Goal: Task Accomplishment & Management: Manage account settings

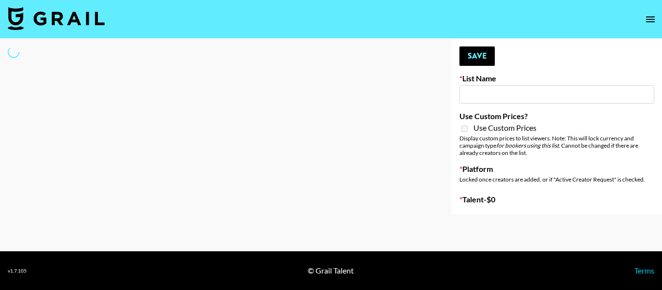
click at [520, 93] on input at bounding box center [556, 94] width 195 height 18
type input "lara"
click at [481, 99] on input "lara" at bounding box center [556, 94] width 195 height 18
select select "Song"
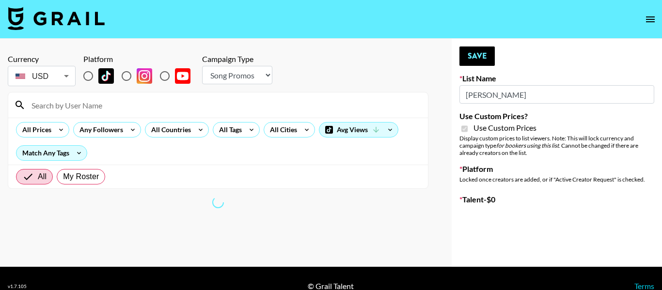
type input "Pretti Make-Up AI Assistant"
checkbox input "true"
radio input "true"
select select "Brand"
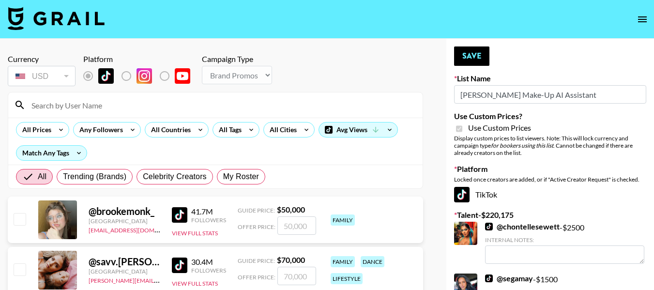
type input "Pretti Make-Up AI Assistant"
click at [60, 110] on input at bounding box center [221, 104] width 391 height 15
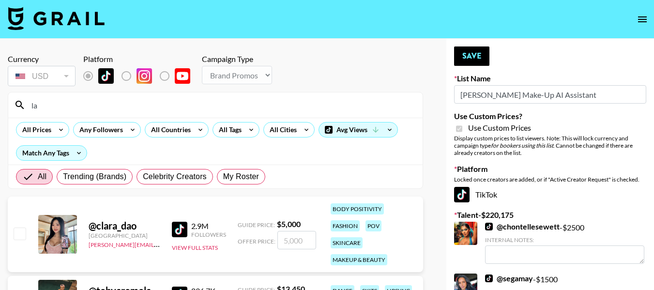
type input "l"
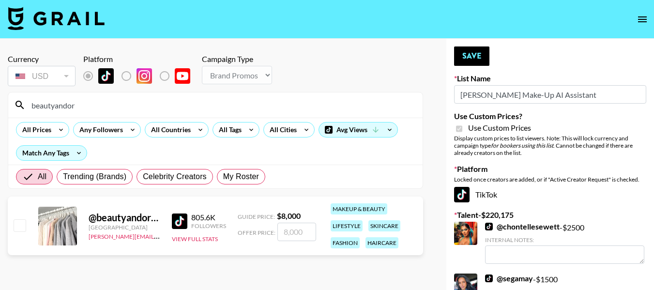
type input "beautyandor"
click at [287, 236] on input "number" at bounding box center [297, 232] width 39 height 18
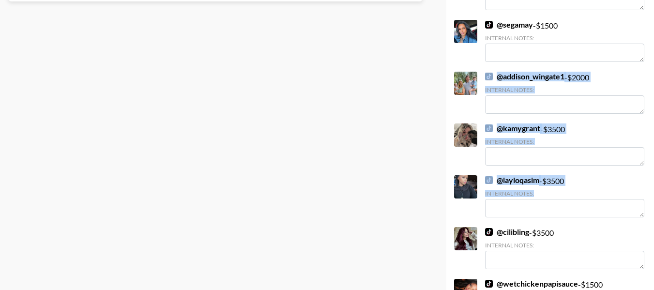
drag, startPoint x: 461, startPoint y: 251, endPoint x: 661, endPoint y: 18, distance: 307.4
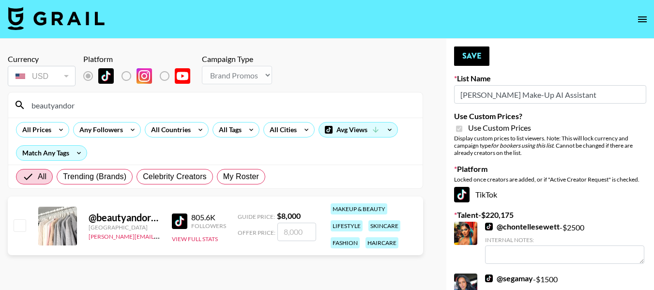
click at [298, 240] on input "number" at bounding box center [297, 232] width 39 height 18
type input "3"
checkbox input "true"
type input "3500"
click at [480, 58] on button "Save" at bounding box center [471, 55] width 35 height 19
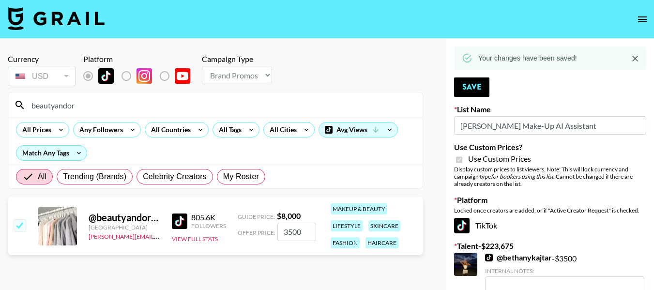
click at [101, 110] on input "beautyandor" at bounding box center [221, 104] width 391 height 15
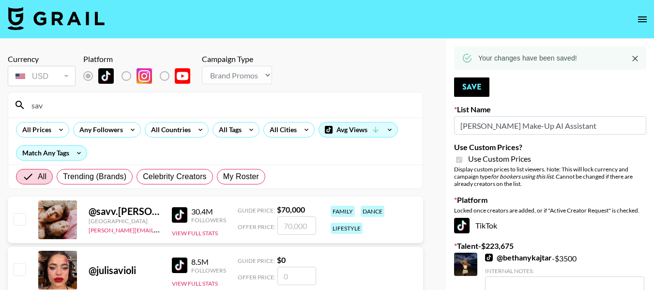
type input "sav_"
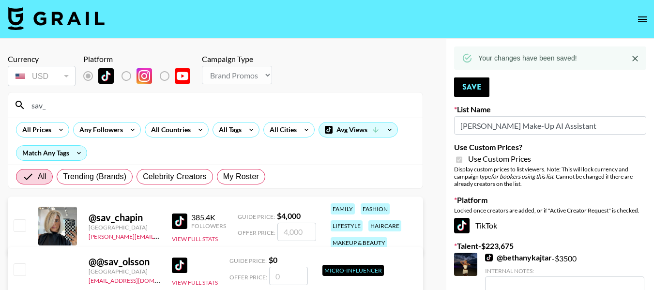
click at [302, 233] on input "number" at bounding box center [297, 232] width 39 height 18
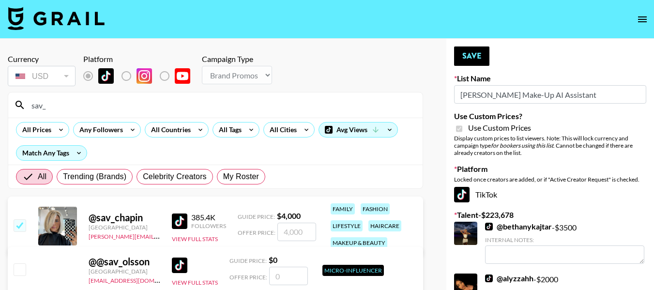
checkbox input "true"
type input "3500"
click at [470, 58] on button "Save" at bounding box center [471, 55] width 35 height 19
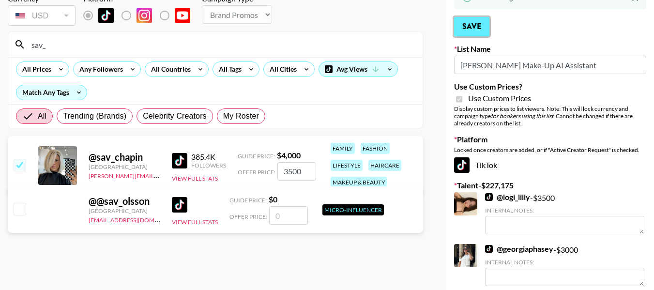
scroll to position [69, 0]
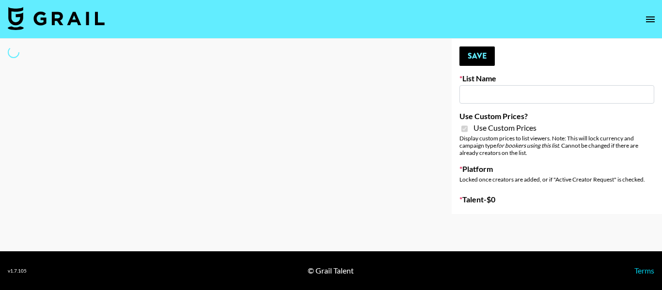
type input "[PERSON_NAME] Make-Up AI Assistant"
checkbox input "true"
select select "Brand"
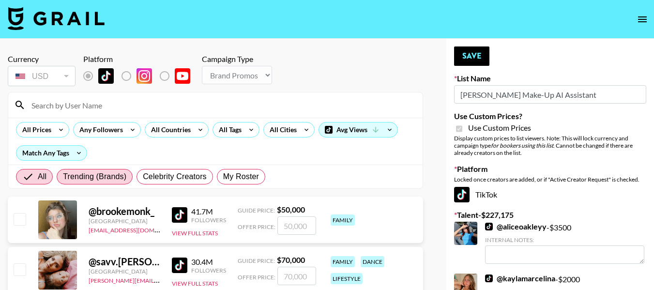
click at [103, 177] on span "Trending (Brands)" at bounding box center [94, 177] width 63 height 12
click at [63, 177] on input "Trending (Brands)" at bounding box center [63, 177] width 0 height 0
radio input "true"
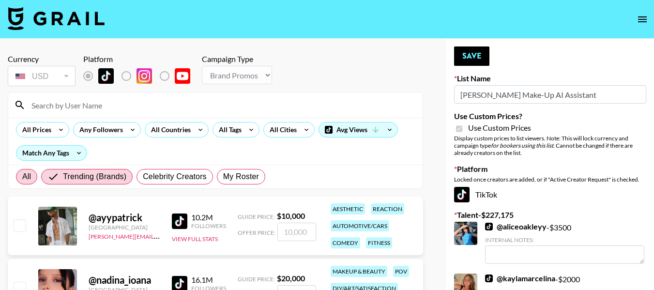
click at [29, 171] on span "All" at bounding box center [26, 177] width 9 height 12
click at [22, 177] on input "All" at bounding box center [22, 177] width 0 height 0
radio input "true"
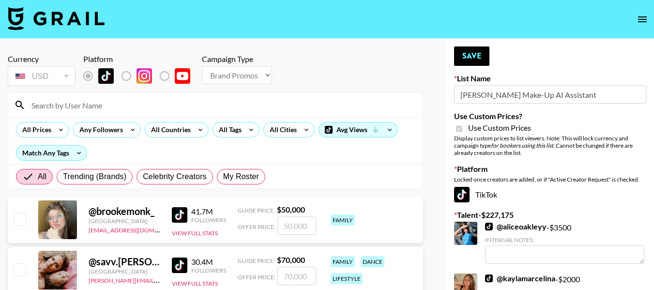
click at [75, 98] on input at bounding box center [221, 104] width 391 height 15
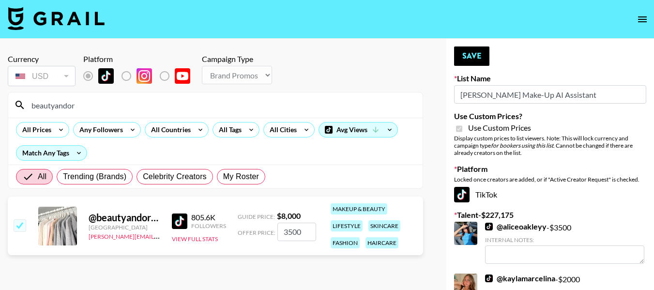
click at [77, 106] on input "beautyandor" at bounding box center [221, 104] width 391 height 15
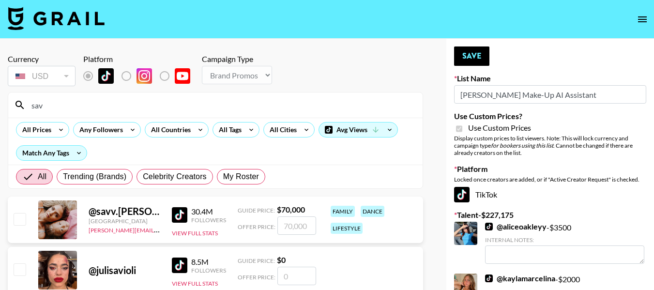
type input "sav_"
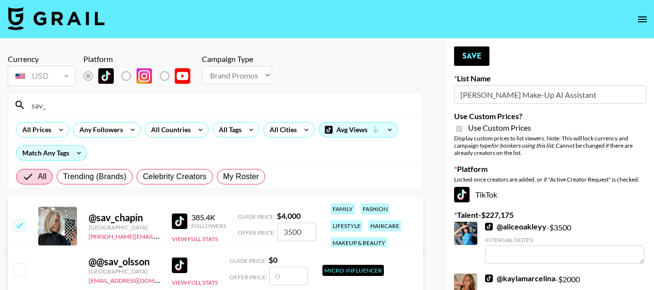
click at [304, 231] on input "3500" at bounding box center [297, 232] width 39 height 18
click at [472, 61] on button "Save" at bounding box center [471, 55] width 35 height 19
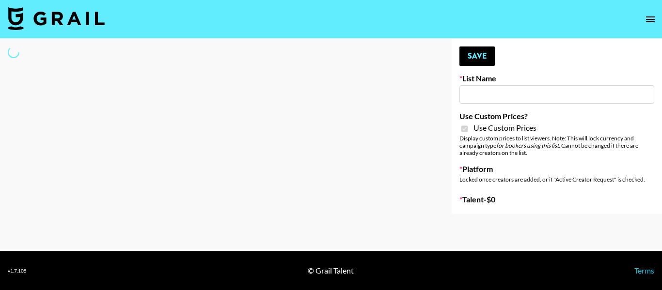
type input "**Noschinko UGC**"
checkbox input "true"
select select "Brand"
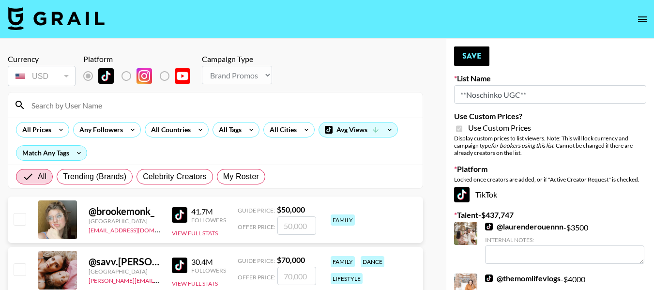
click at [176, 106] on input at bounding box center [221, 104] width 391 height 15
type input "sav_"
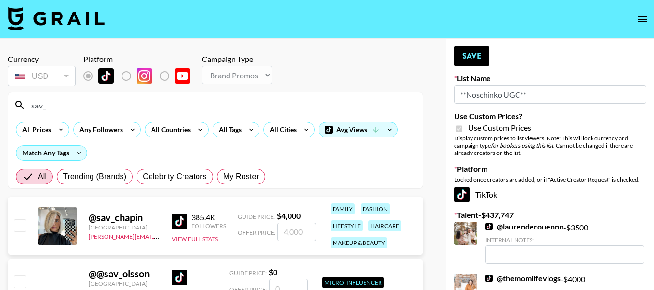
click at [293, 230] on input "number" at bounding box center [297, 232] width 39 height 18
type input "1"
checkbox input "true"
type input "1500"
click at [240, 175] on span "My Roster" at bounding box center [241, 177] width 36 height 12
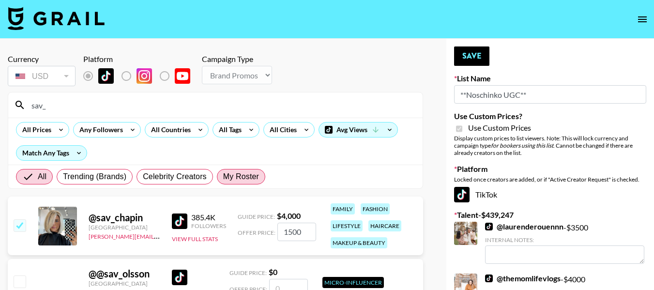
click at [223, 177] on input "My Roster" at bounding box center [223, 177] width 0 height 0
radio input "true"
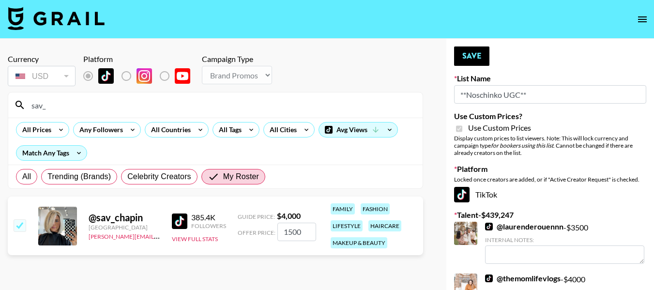
click at [74, 96] on div "sav_" at bounding box center [215, 105] width 415 height 25
click at [75, 105] on input "sav_" at bounding box center [221, 104] width 391 height 15
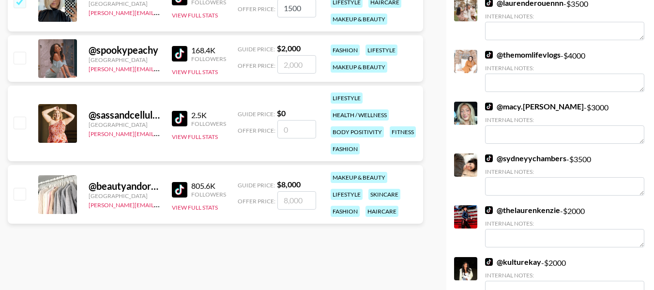
scroll to position [203, 0]
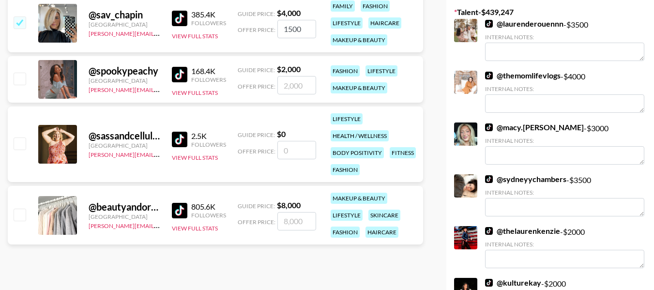
click at [301, 221] on input "number" at bounding box center [297, 221] width 39 height 18
type input "15"
checkbox input "true"
type input "1500"
click at [294, 148] on input "number" at bounding box center [297, 150] width 39 height 18
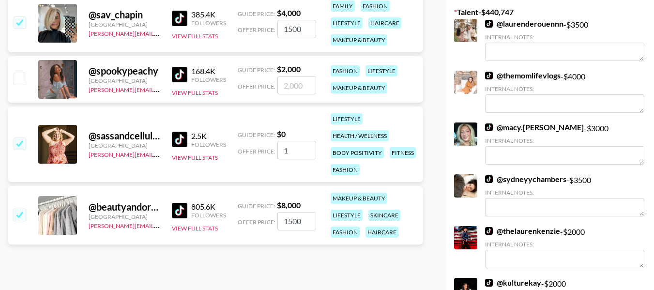
type input "15"
checkbox input "true"
type input "1500"
click at [548, 176] on link "@ sydneyychambers" at bounding box center [525, 179] width 81 height 10
click at [297, 221] on input "1500" at bounding box center [297, 221] width 39 height 18
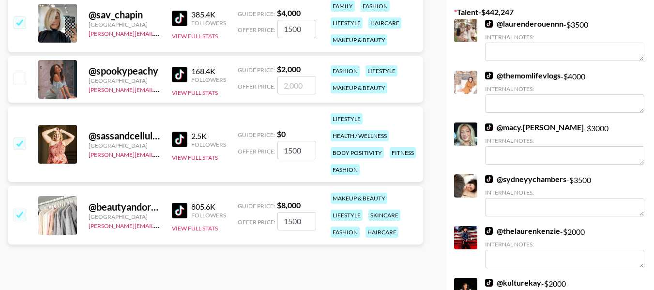
click at [297, 221] on input "1500" at bounding box center [297, 221] width 39 height 18
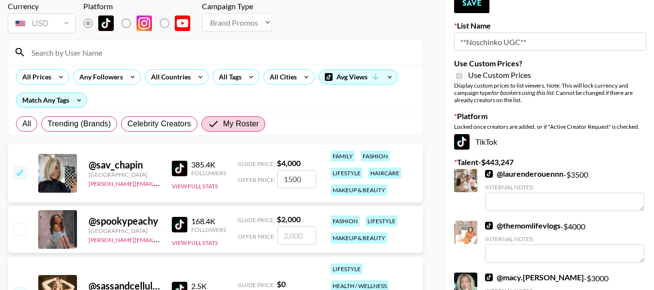
scroll to position [0, 0]
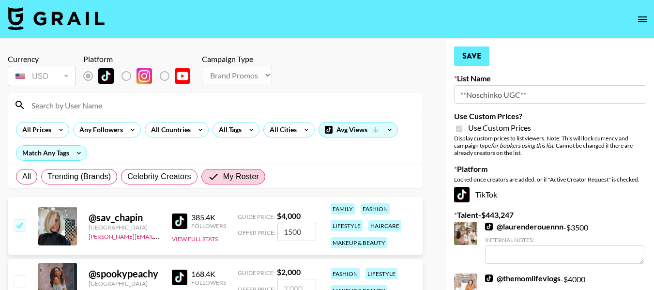
type input "2500"
click at [468, 51] on button "Save" at bounding box center [471, 55] width 35 height 19
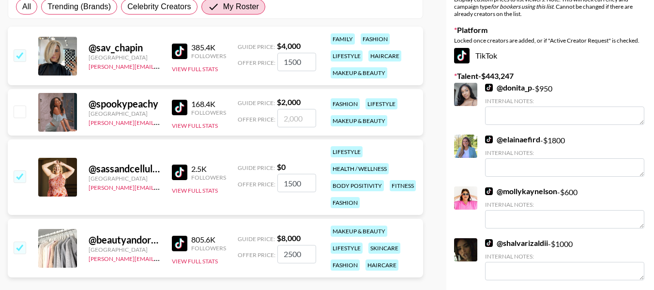
scroll to position [137, 0]
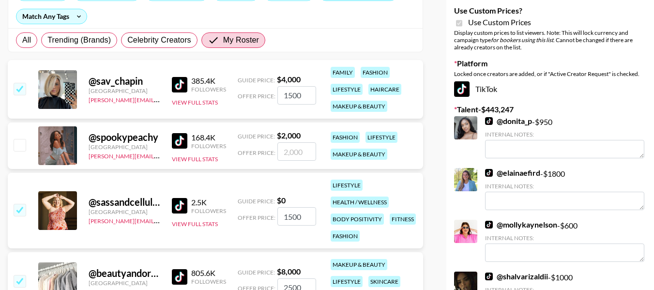
click at [303, 96] on input "1500" at bounding box center [297, 95] width 39 height 18
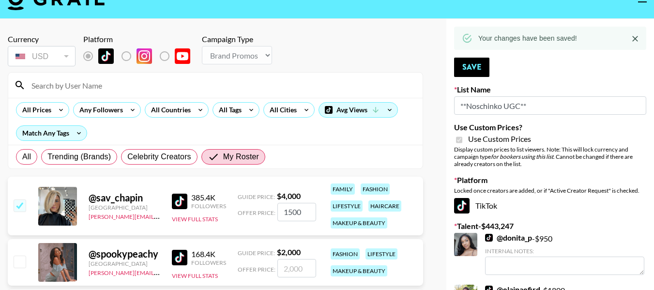
scroll to position [3, 0]
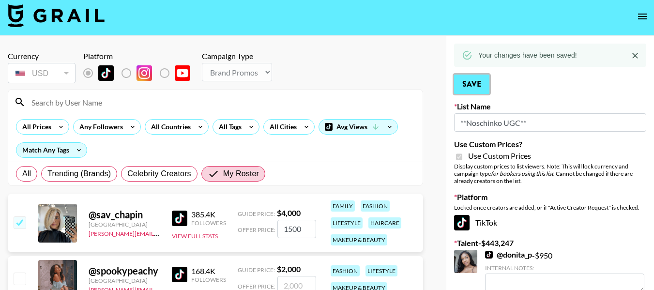
click at [474, 85] on button "Save" at bounding box center [471, 84] width 35 height 19
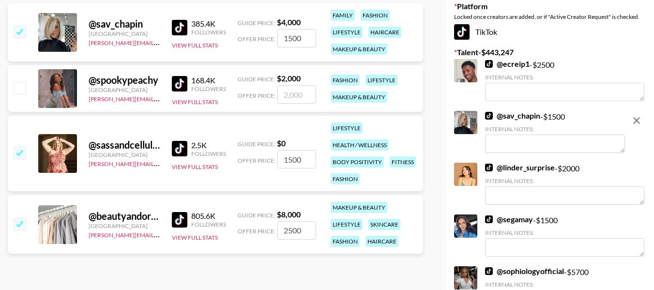
scroll to position [2704, 0]
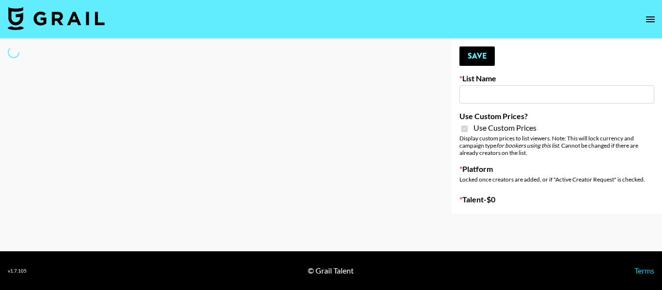
type input "Hetras"
checkbox input "true"
select select "Brand"
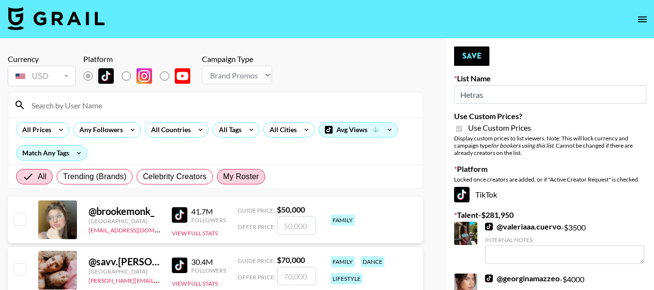
click at [246, 180] on span "My Roster" at bounding box center [241, 177] width 36 height 12
click at [223, 177] on input "My Roster" at bounding box center [223, 177] width 0 height 0
radio input "true"
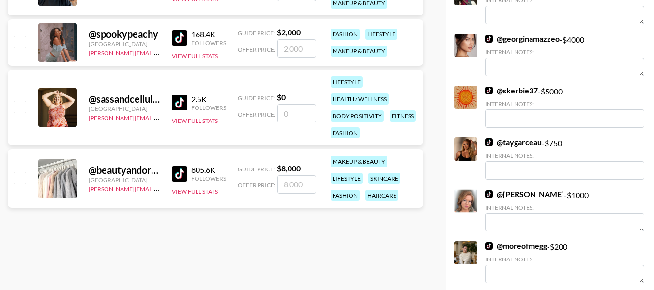
scroll to position [231, 0]
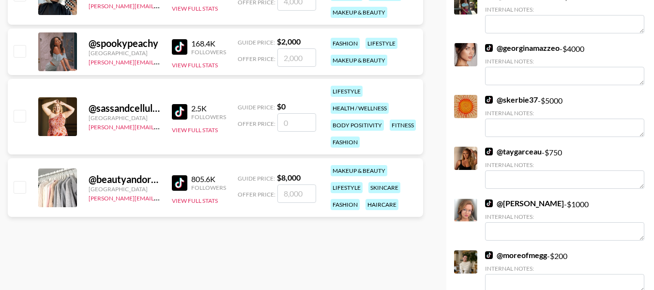
click at [522, 99] on link "@ skerbie37" at bounding box center [511, 100] width 53 height 10
click at [299, 194] on input "number" at bounding box center [297, 194] width 39 height 18
type input "5"
checkbox input "true"
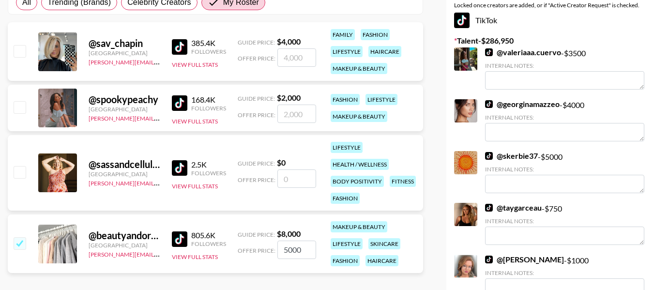
scroll to position [184, 0]
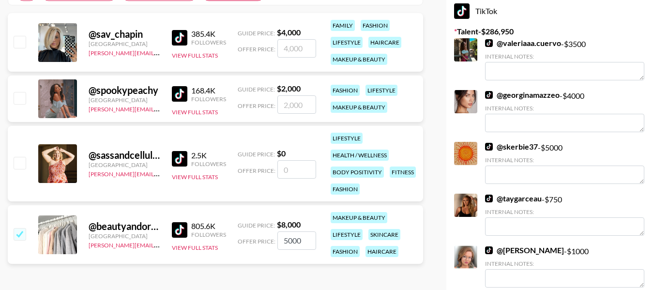
type input "5000"
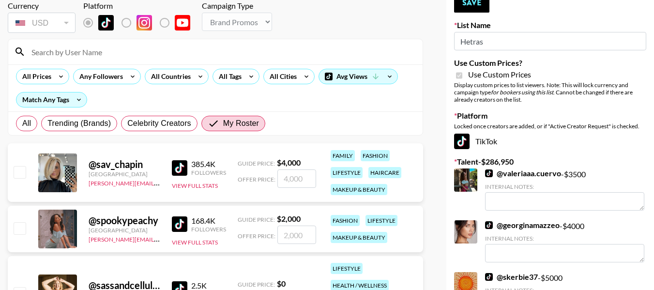
scroll to position [44, 0]
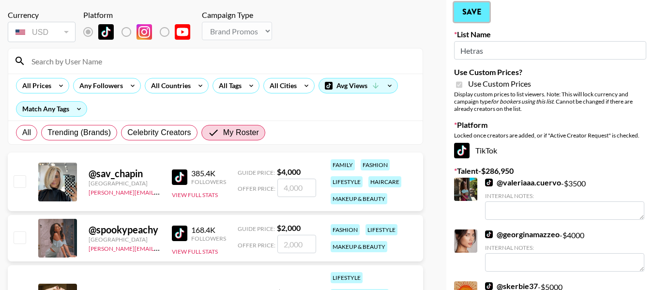
click at [472, 10] on button "Save" at bounding box center [471, 11] width 35 height 19
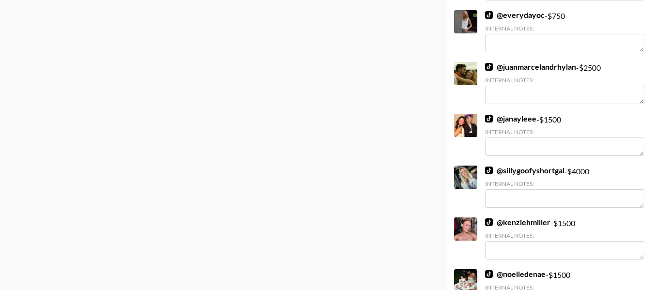
scroll to position [1627, 0]
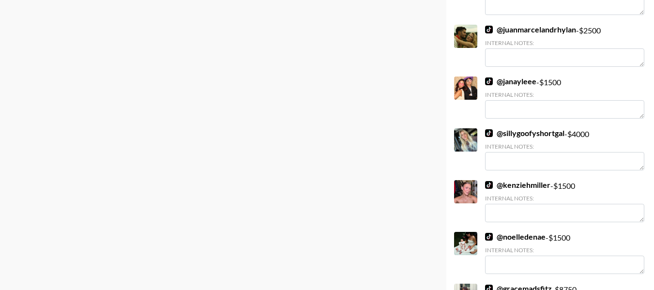
click at [557, 135] on link "@ sillygoofyshortgal" at bounding box center [524, 133] width 79 height 10
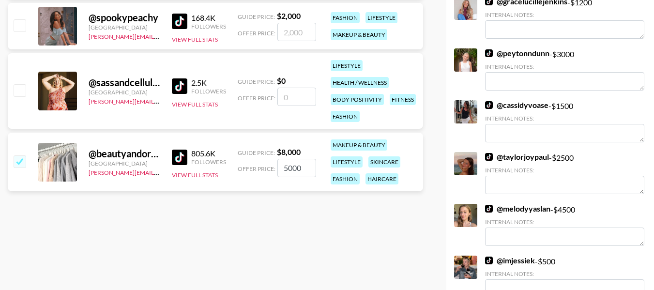
scroll to position [4622, 0]
